Goal: Task Accomplishment & Management: Manage account settings

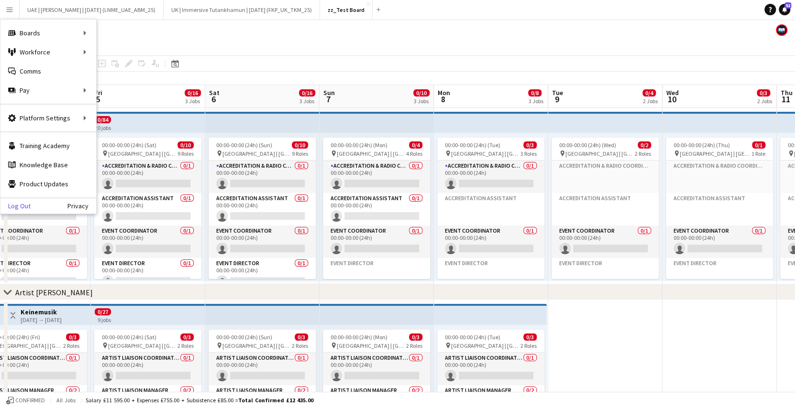
click at [17, 207] on link "Log Out" at bounding box center [15, 206] width 30 height 8
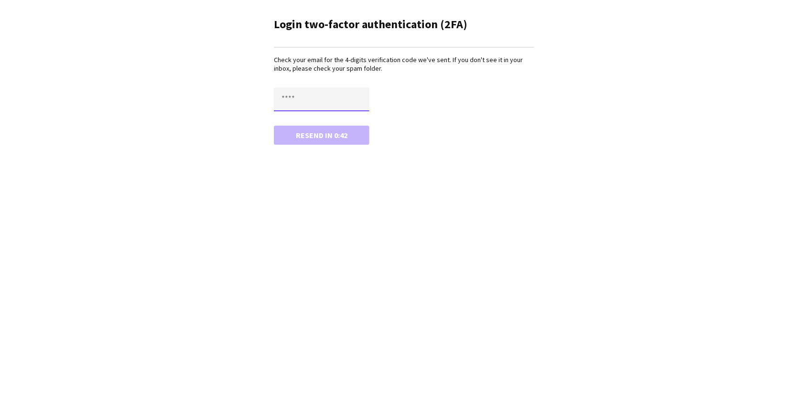
click at [320, 99] on input "text" at bounding box center [322, 100] width 96 height 24
click at [274, 126] on button "Confirm" at bounding box center [322, 135] width 96 height 19
type input "*"
type input "****"
click at [274, 126] on button "Confirm" at bounding box center [322, 135] width 96 height 19
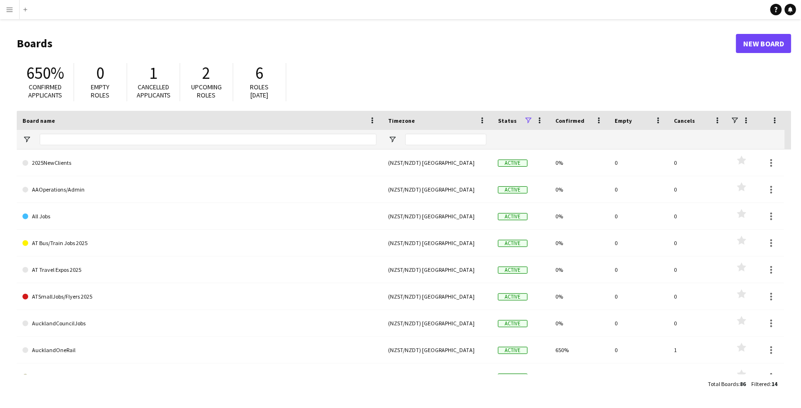
click at [13, 10] on button "Menu" at bounding box center [9, 9] width 19 height 19
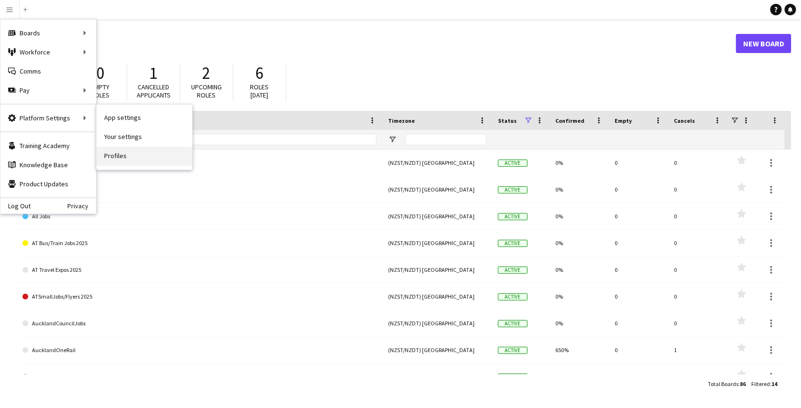
click at [114, 157] on link "Profiles" at bounding box center [145, 156] width 96 height 19
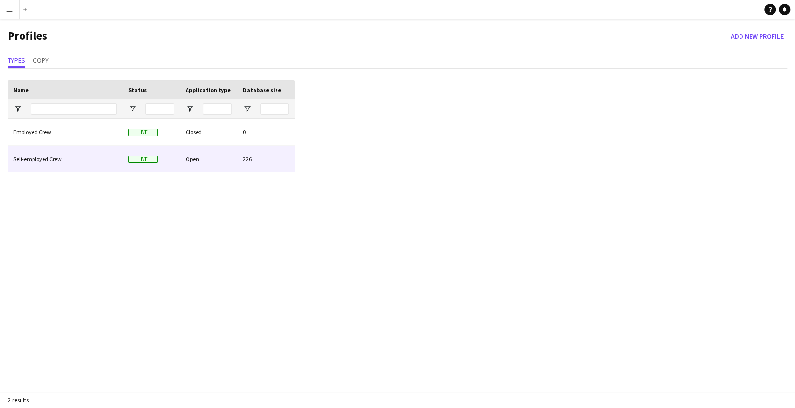
click at [96, 157] on div "Self-employed Crew" at bounding box center [65, 159] width 115 height 26
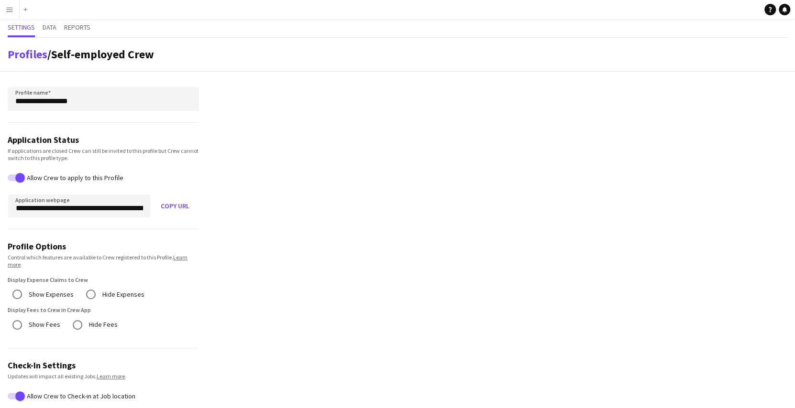
click at [12, 8] on app-icon "Menu" at bounding box center [10, 10] width 8 height 8
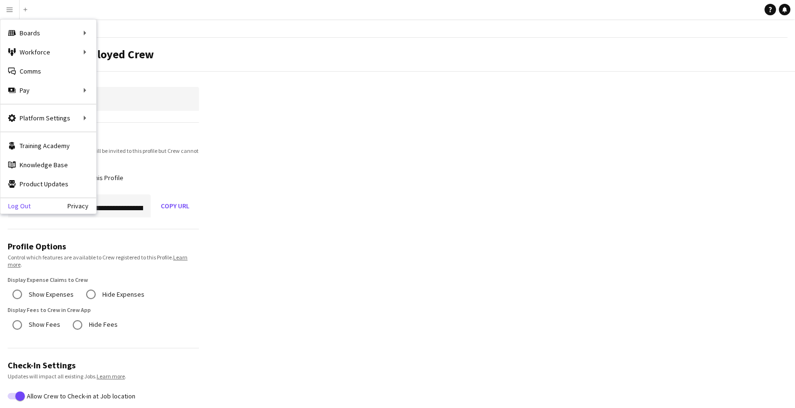
click at [19, 202] on link "Log Out" at bounding box center [15, 206] width 30 height 8
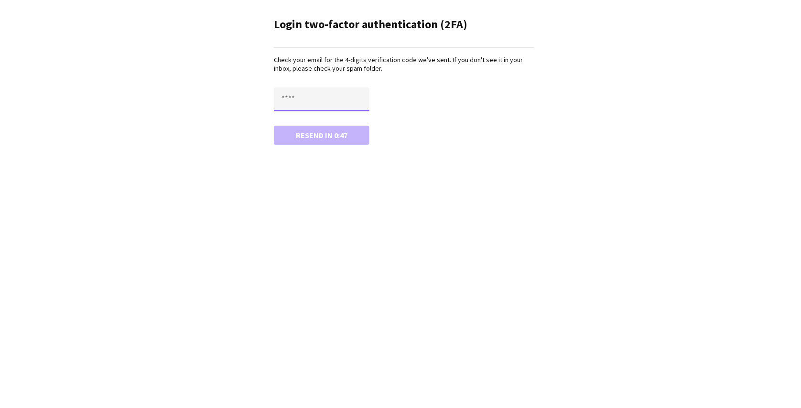
click at [313, 91] on input "text" at bounding box center [322, 100] width 96 height 24
type input "****"
click at [274, 126] on button "Confirm" at bounding box center [322, 135] width 96 height 19
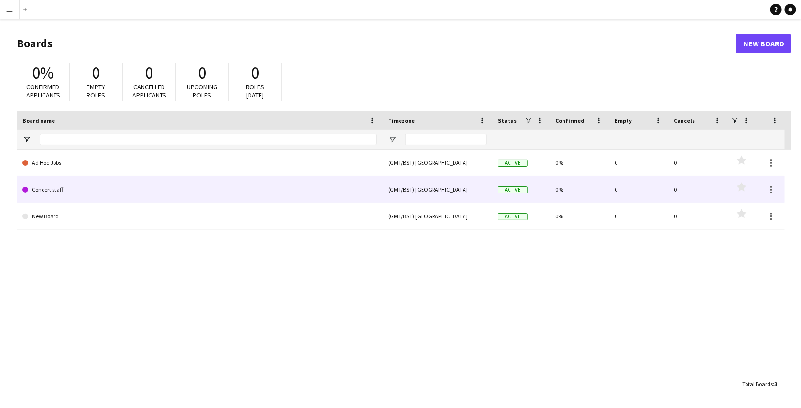
click at [73, 194] on link "Concert staff" at bounding box center [199, 189] width 354 height 27
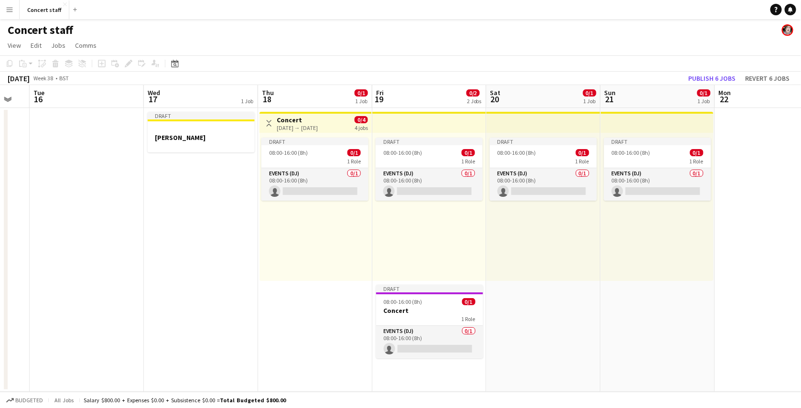
scroll to position [0, 314]
click at [63, 2] on app-icon "Close" at bounding box center [65, 4] width 4 height 4
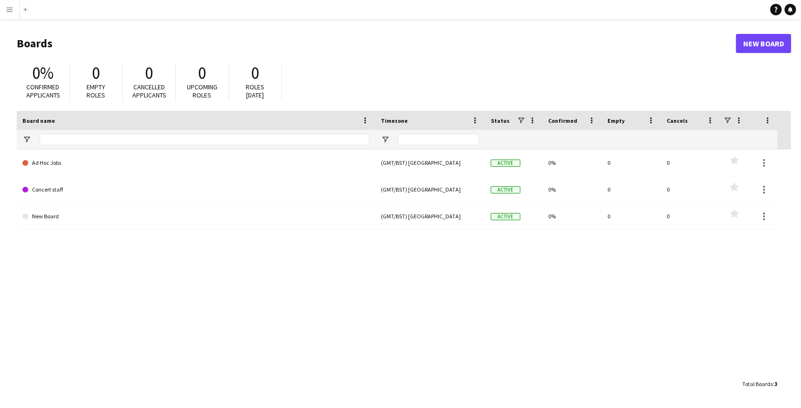
click at [6, 9] on app-icon "Menu" at bounding box center [10, 10] width 8 height 8
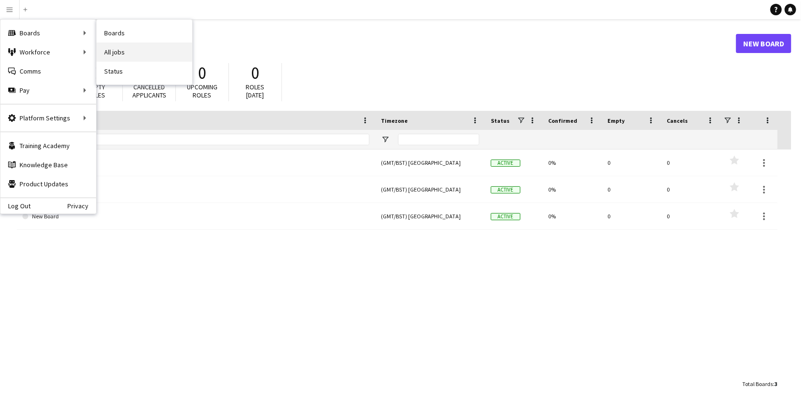
click at [114, 48] on link "All jobs" at bounding box center [145, 52] width 96 height 19
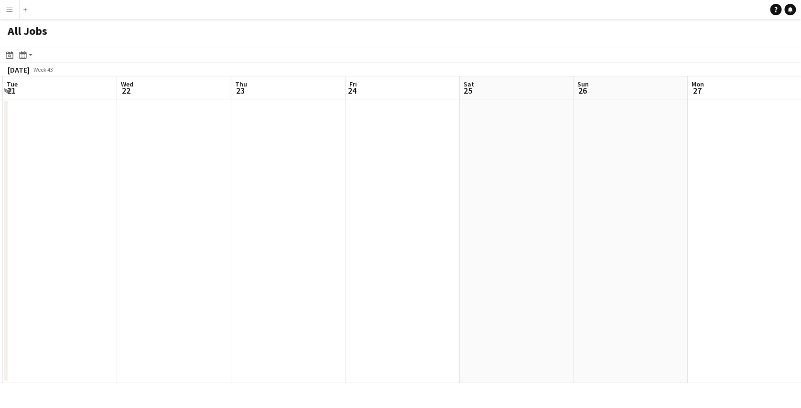
scroll to position [0, 290]
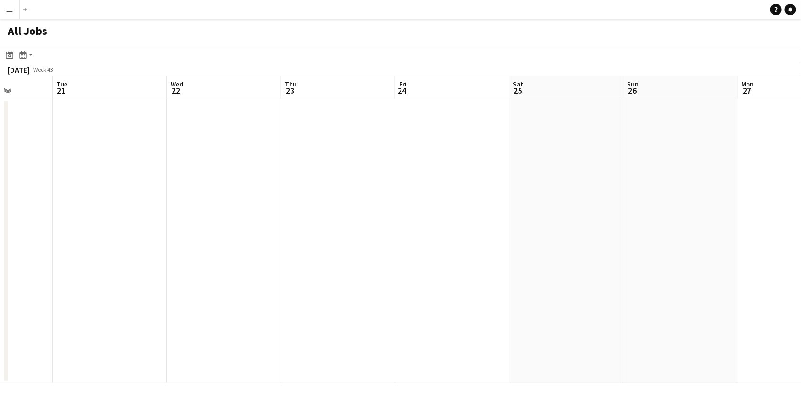
click at [9, 14] on button "Menu" at bounding box center [9, 9] width 19 height 19
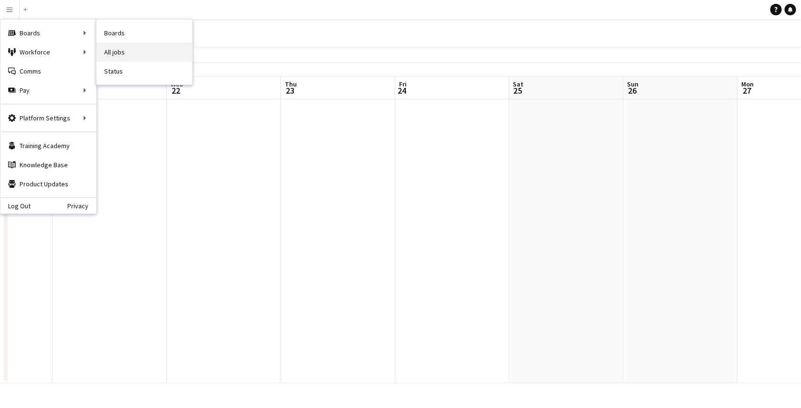
click at [114, 57] on link "All jobs" at bounding box center [145, 52] width 96 height 19
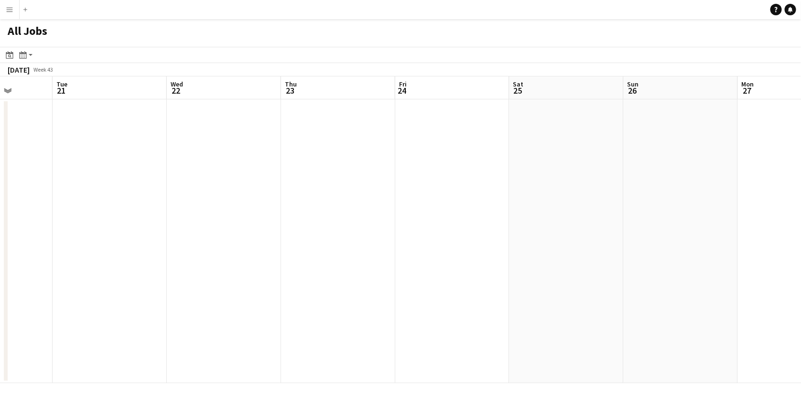
click at [10, 9] on app-icon "Menu" at bounding box center [10, 10] width 8 height 8
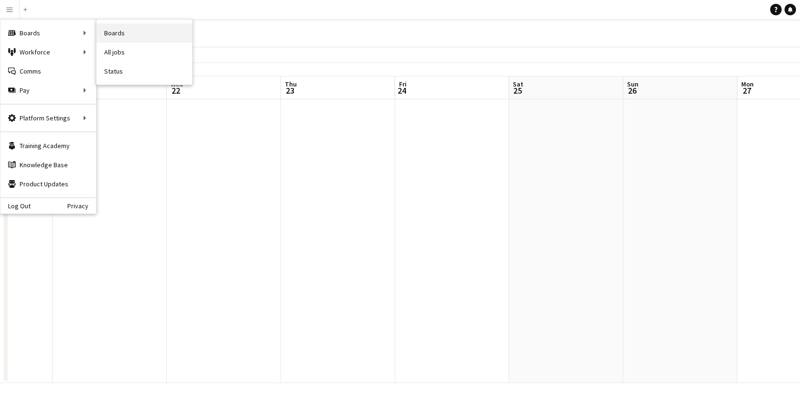
click at [120, 29] on link "Boards" at bounding box center [145, 32] width 96 height 19
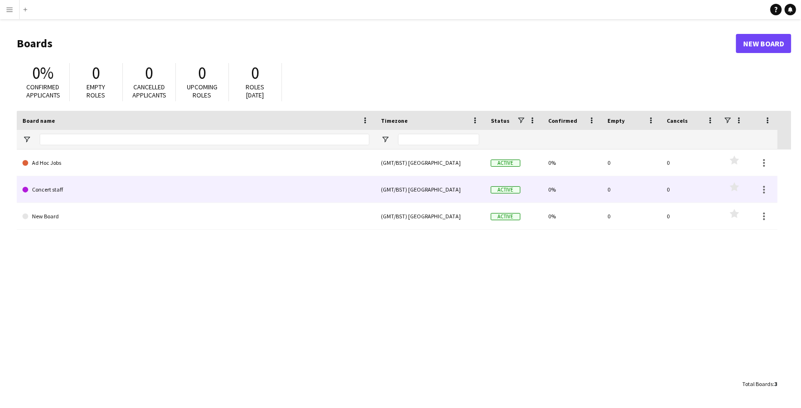
click at [101, 201] on link "Concert staff" at bounding box center [195, 189] width 347 height 27
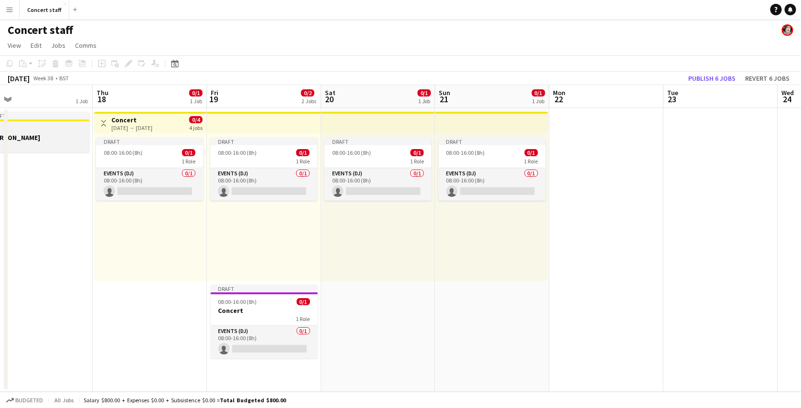
scroll to position [0, 365]
click at [257, 158] on div "1 Role" at bounding box center [263, 161] width 107 height 8
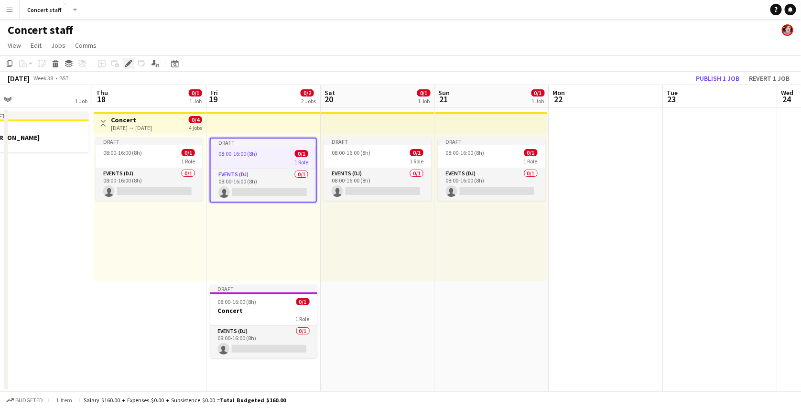
click at [128, 63] on icon at bounding box center [128, 63] width 5 height 5
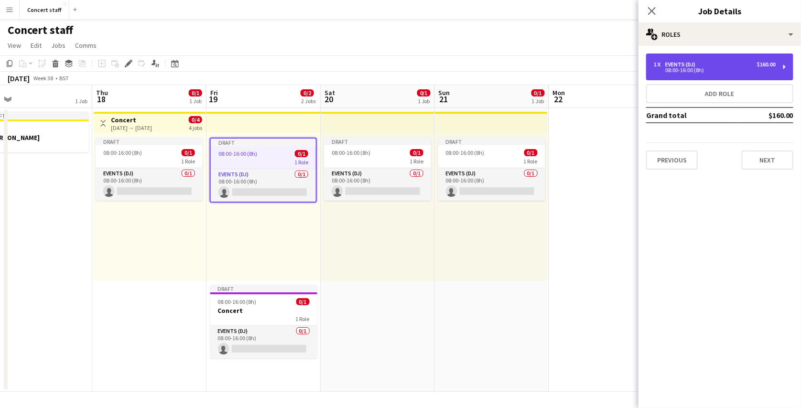
click at [746, 75] on div "1 x Events (DJ) $160.00 08:00-16:00 (8h)" at bounding box center [720, 67] width 147 height 27
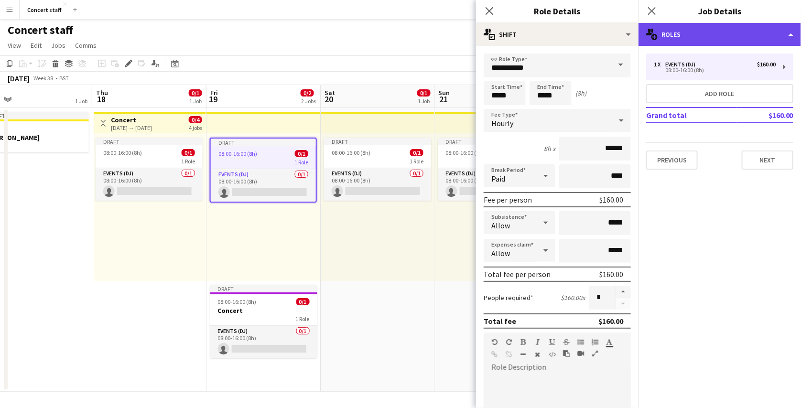
click at [747, 28] on div "multiple-users-add Roles" at bounding box center [720, 34] width 163 height 23
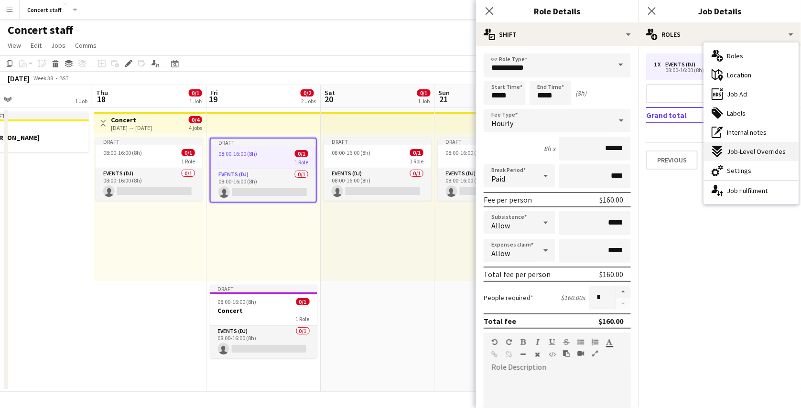
click at [744, 143] on div "expand-all-down Job-Level Overrides" at bounding box center [751, 151] width 95 height 19
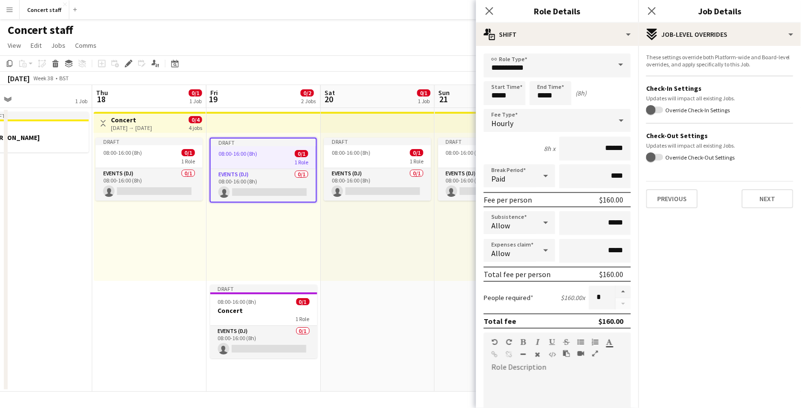
click at [721, 236] on mat-expansion-panel "pencil3 Settings These settings override both Platform-wide and Board-level ove…" at bounding box center [720, 227] width 163 height 362
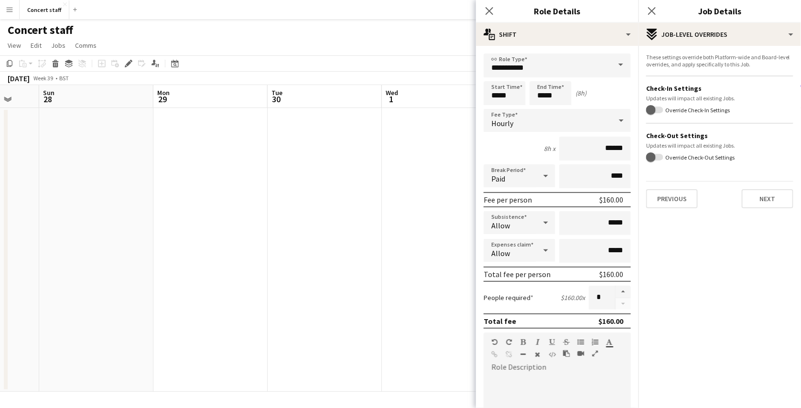
scroll to position [0, 305]
click at [340, 259] on app-date-cell at bounding box center [324, 250] width 114 height 284
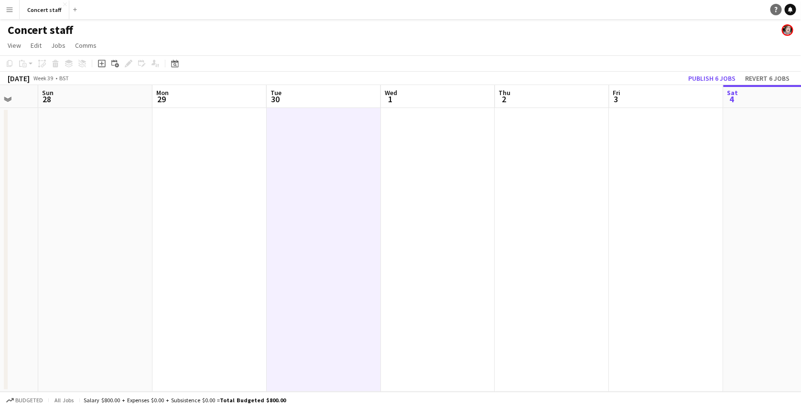
click at [777, 6] on link "Help" at bounding box center [776, 9] width 11 height 11
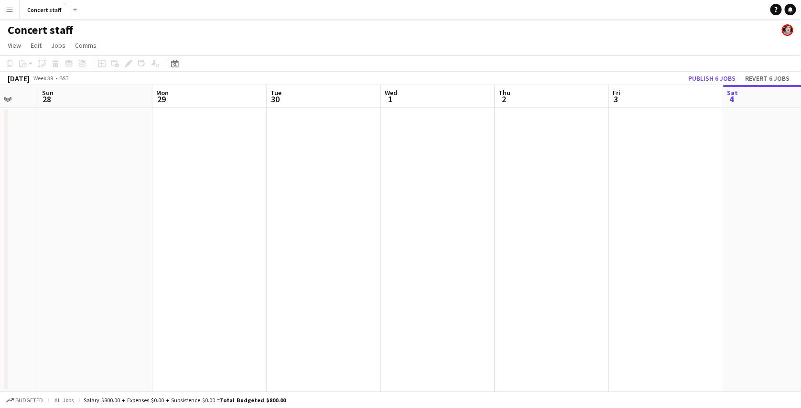
click at [527, 155] on app-date-cell at bounding box center [552, 250] width 114 height 284
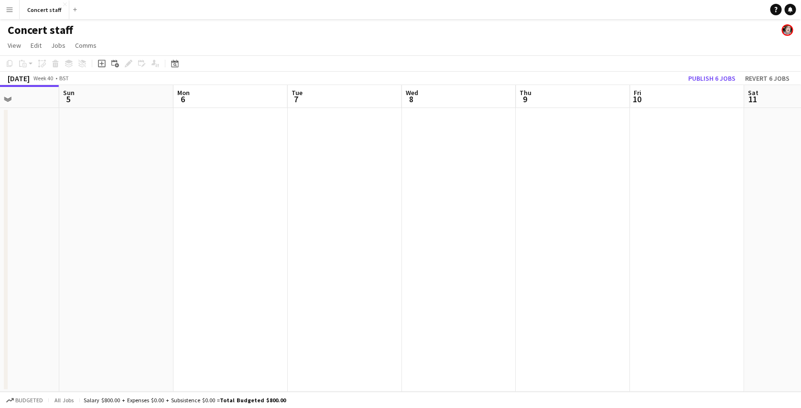
scroll to position [0, 285]
click at [526, 196] on app-date-cell at bounding box center [572, 250] width 114 height 284
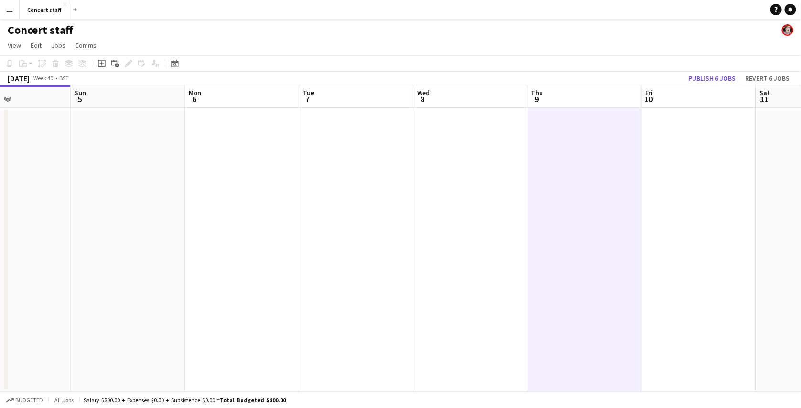
scroll to position [0, 272]
click at [520, 82] on div "October 2025 Week 40 • BST Publish 6 jobs Revert 6 jobs" at bounding box center [400, 78] width 801 height 13
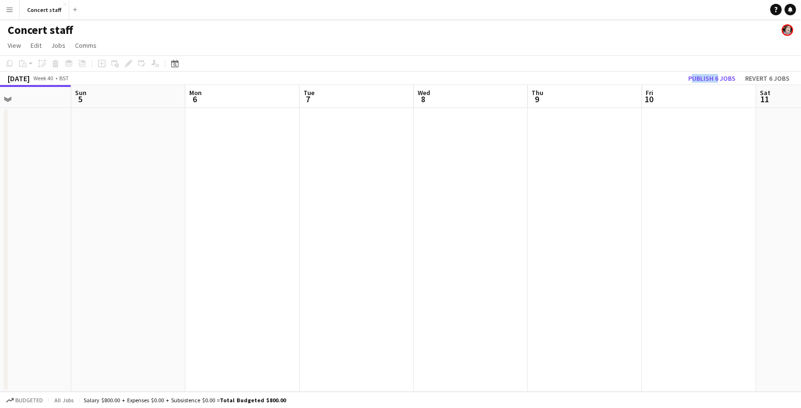
click at [520, 82] on div "October 2025 Week 40 • BST Publish 6 jobs Revert 6 jobs" at bounding box center [400, 78] width 801 height 13
click at [521, 48] on app-page-menu "View Day view expanded Day view collapsed Month view Date picker Jump to today …" at bounding box center [400, 46] width 801 height 18
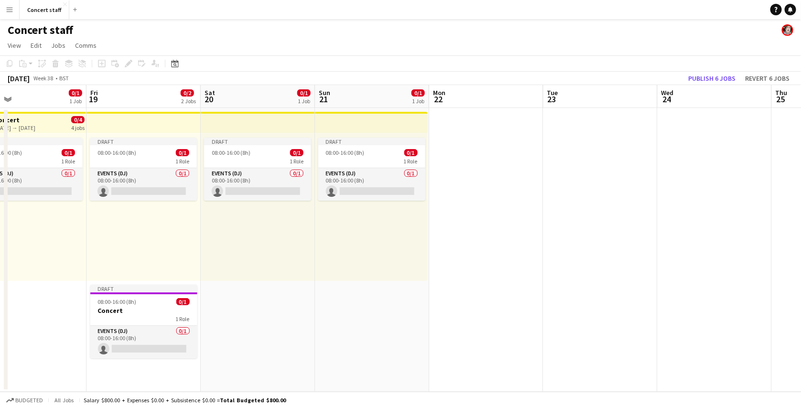
scroll to position [0, 256]
click at [355, 152] on span "08:00-16:00 (8h)" at bounding box center [346, 152] width 39 height 7
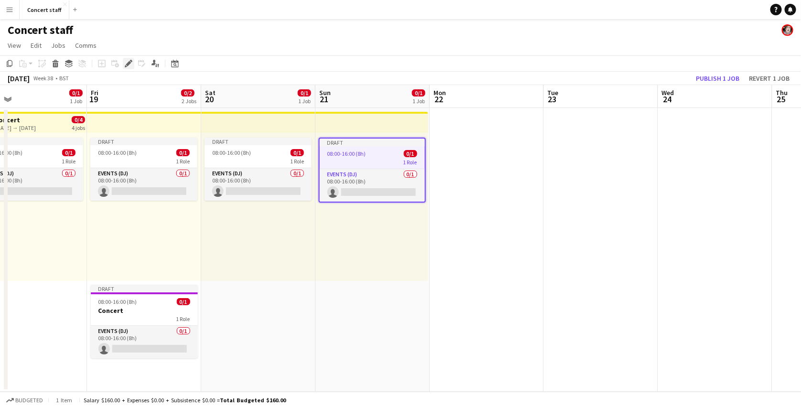
click at [125, 65] on icon "Edit" at bounding box center [129, 64] width 8 height 8
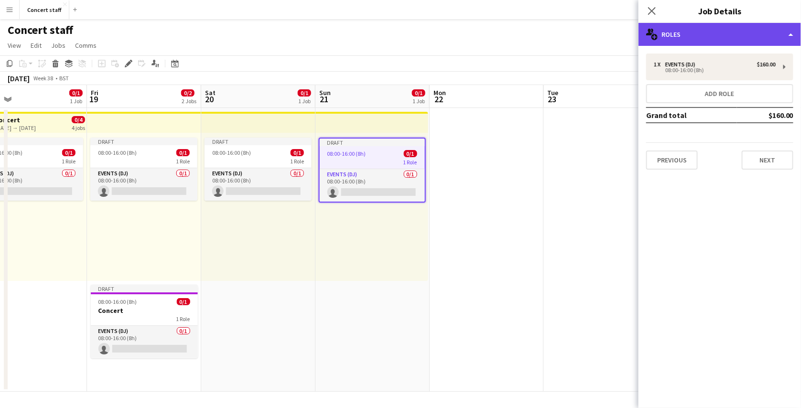
click at [711, 38] on div "multiple-users-add Roles" at bounding box center [720, 34] width 163 height 23
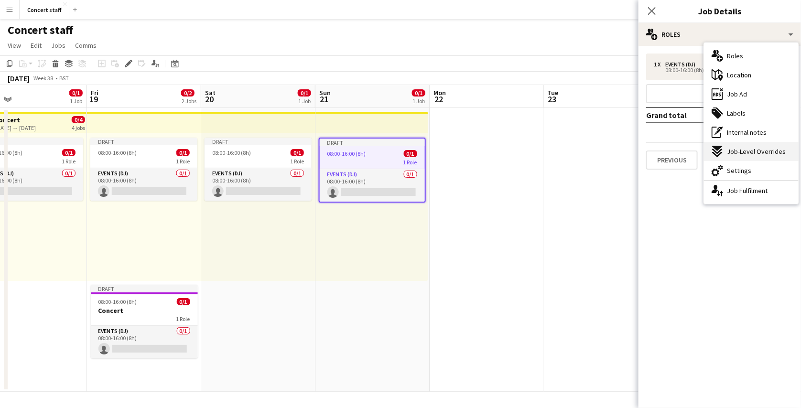
click at [755, 147] on span "Job-Level Overrides" at bounding box center [756, 151] width 59 height 9
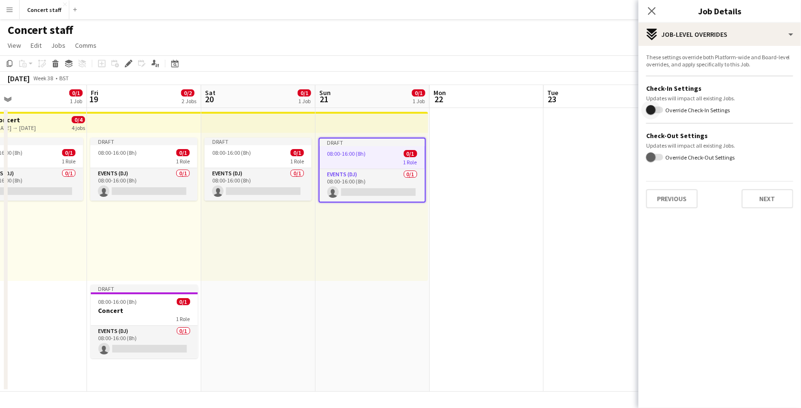
click at [652, 114] on span "button" at bounding box center [652, 110] width 10 height 10
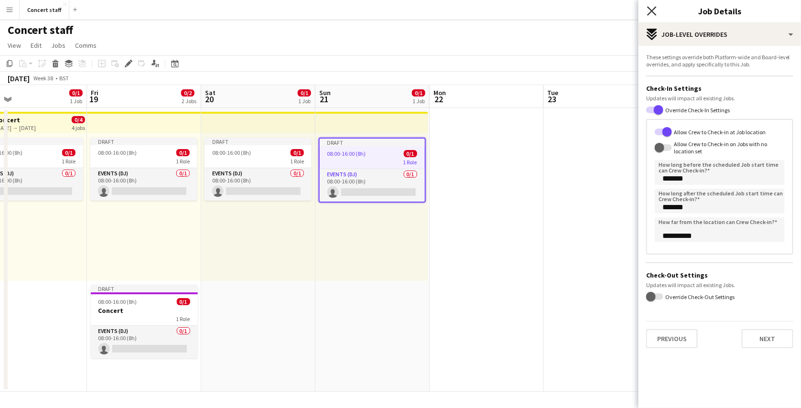
click at [654, 10] on icon at bounding box center [651, 10] width 9 height 9
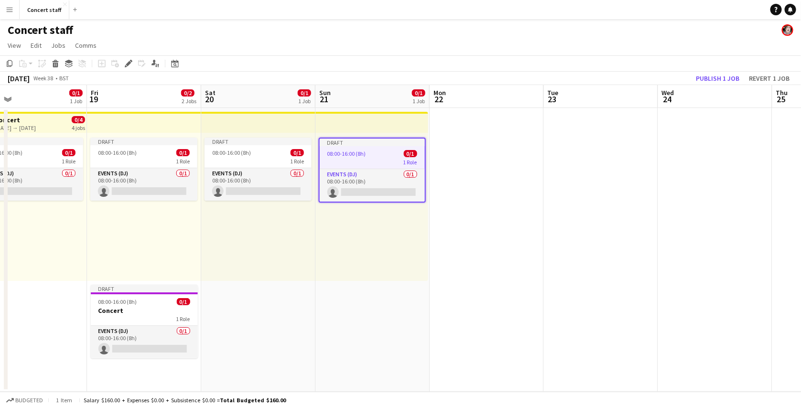
click at [9, 12] on app-icon "Menu" at bounding box center [10, 10] width 8 height 8
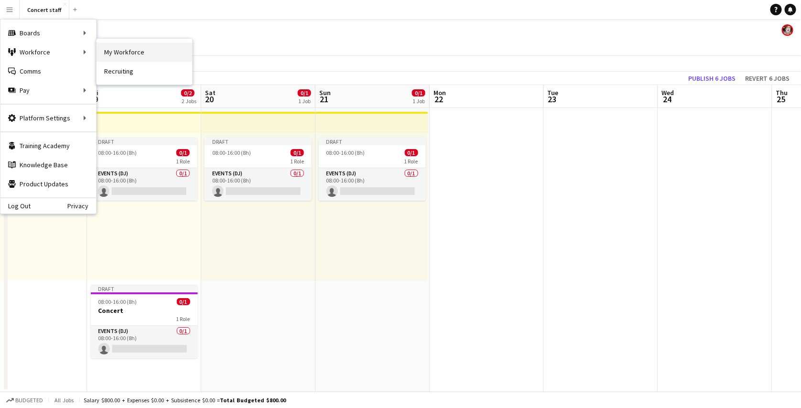
click at [117, 48] on link "My Workforce" at bounding box center [145, 52] width 96 height 19
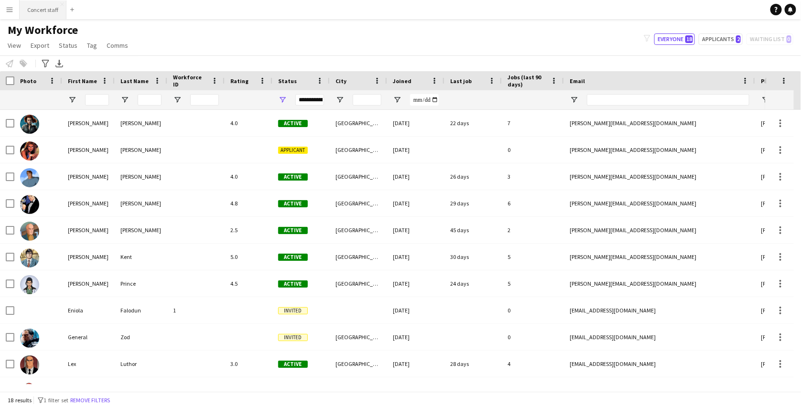
click at [55, 8] on button "Concert staff Close" at bounding box center [43, 9] width 47 height 19
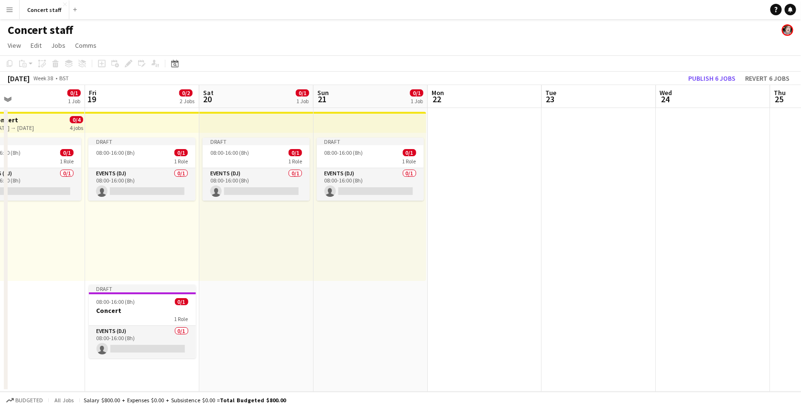
scroll to position [0, 255]
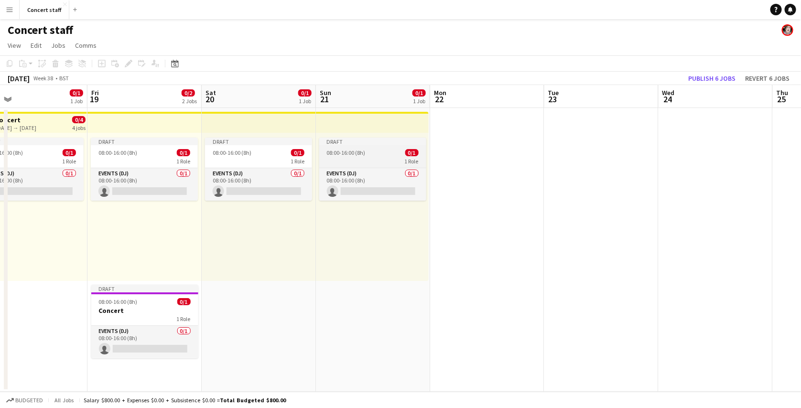
click at [377, 142] on div "Draft" at bounding box center [372, 142] width 107 height 8
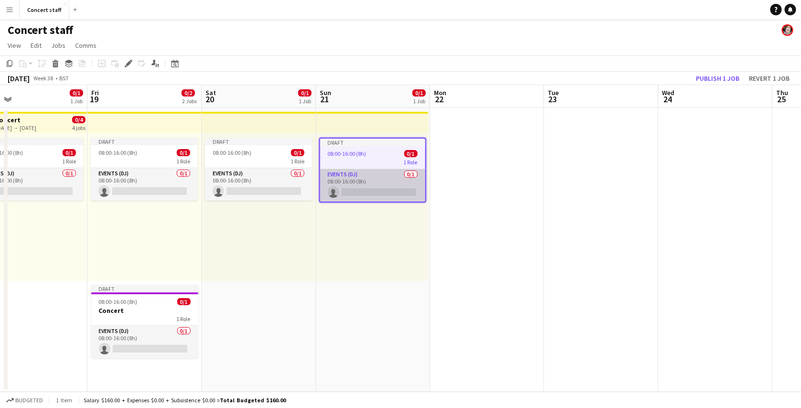
click at [390, 170] on app-card-role "Events (DJ) 0/1 08:00-16:00 (8h) single-neutral-actions" at bounding box center [372, 185] width 105 height 33
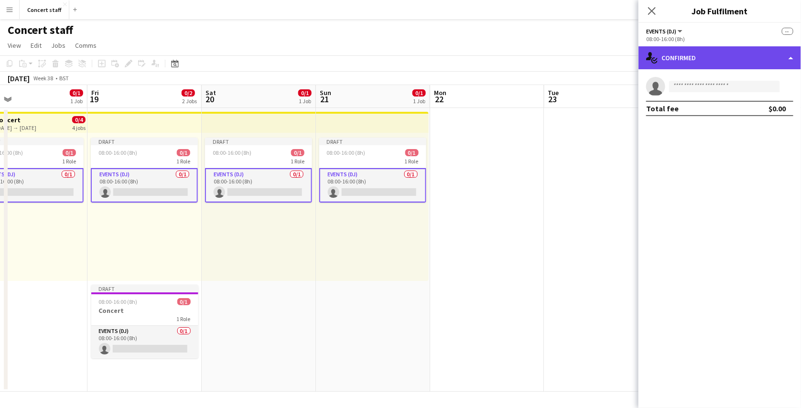
click at [709, 59] on div "single-neutral-actions-check-2 Confirmed" at bounding box center [720, 57] width 163 height 23
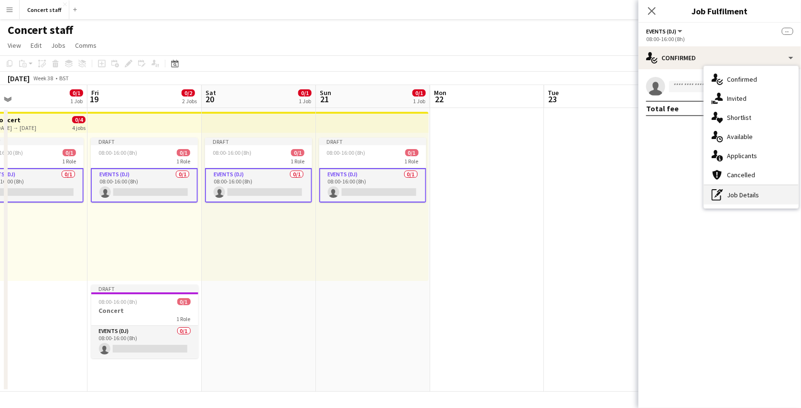
click at [738, 199] on div "pen-write Job Details" at bounding box center [751, 195] width 95 height 19
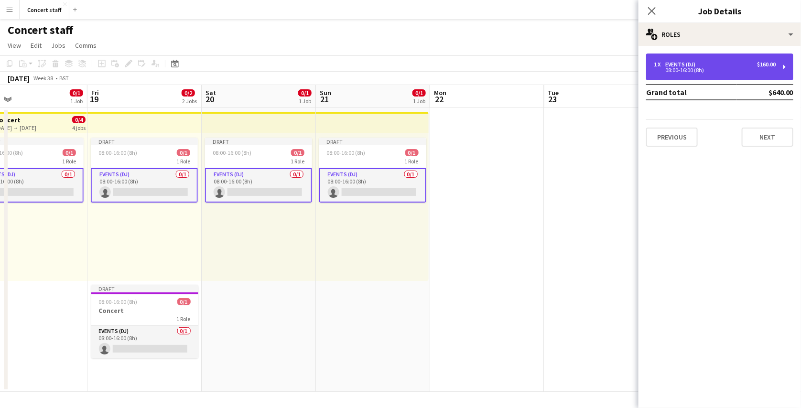
click at [754, 68] on div "08:00-16:00 (8h)" at bounding box center [715, 70] width 122 height 5
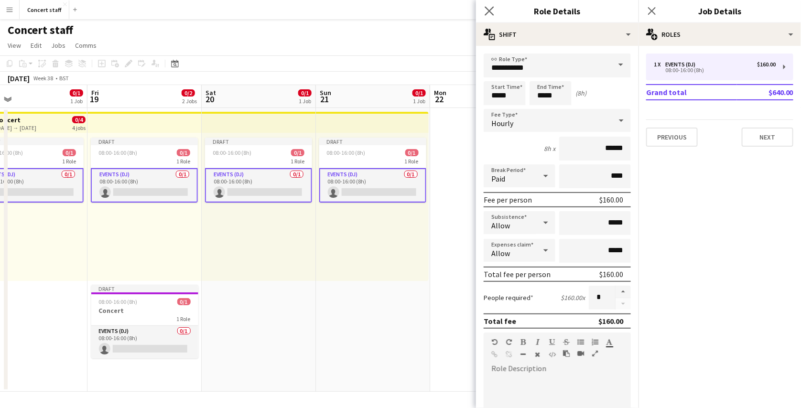
click at [492, 5] on app-icon "Close pop-in" at bounding box center [490, 11] width 14 height 14
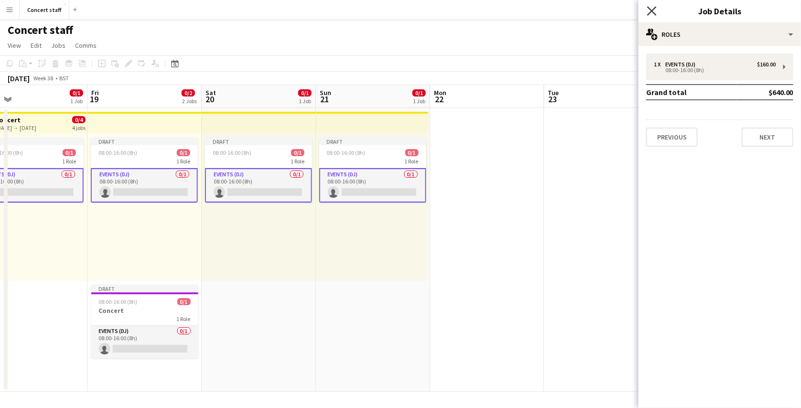
click at [649, 11] on icon "Close pop-in" at bounding box center [651, 10] width 9 height 9
